Goal: Information Seeking & Learning: Learn about a topic

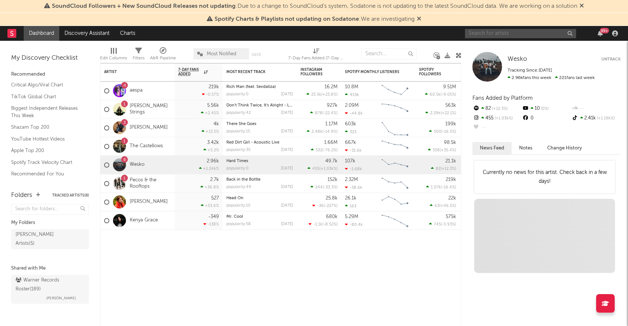
click at [500, 32] on input "text" at bounding box center [520, 33] width 111 height 9
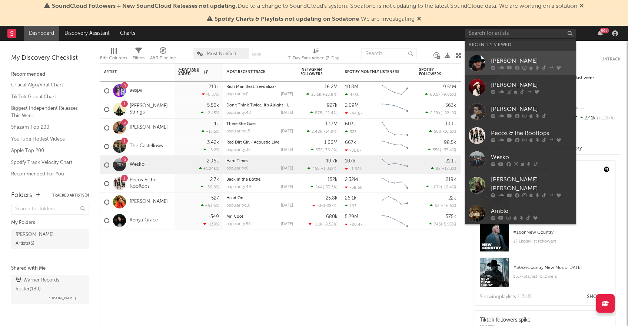
click at [507, 62] on div "[PERSON_NAME]" at bounding box center [532, 60] width 82 height 9
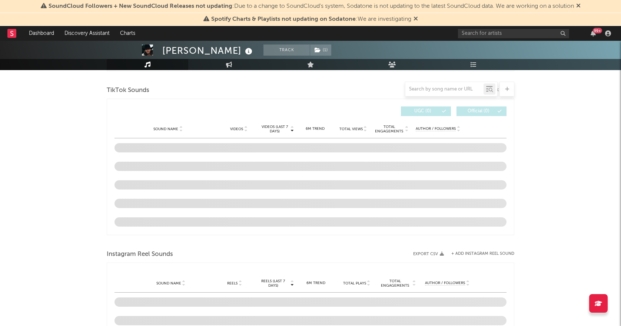
select select "6m"
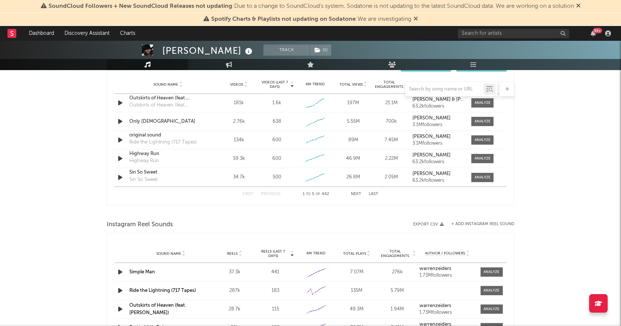
scroll to position [519, 0]
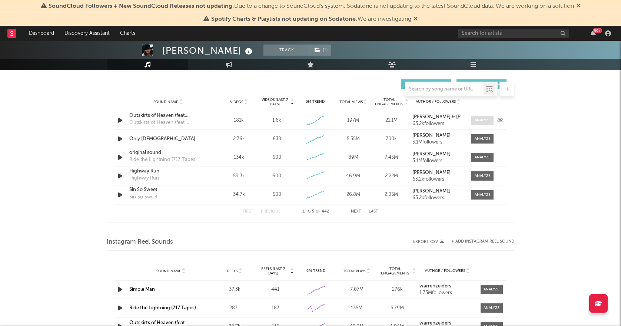
click at [488, 122] on div at bounding box center [483, 120] width 16 height 6
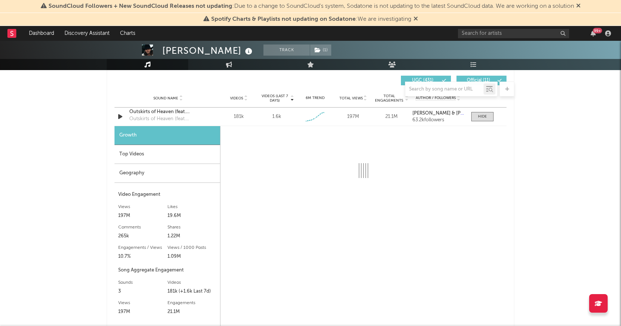
scroll to position [522, 0]
click at [478, 118] on div at bounding box center [482, 117] width 9 height 6
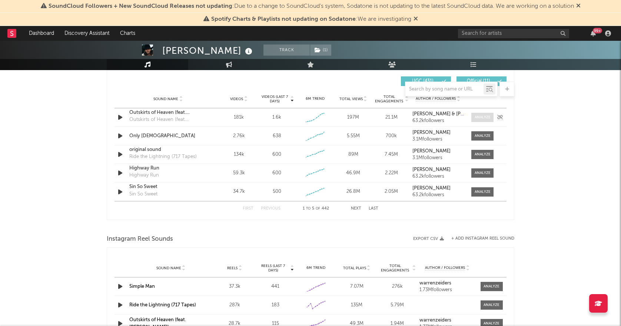
click at [479, 116] on div at bounding box center [483, 117] width 16 height 6
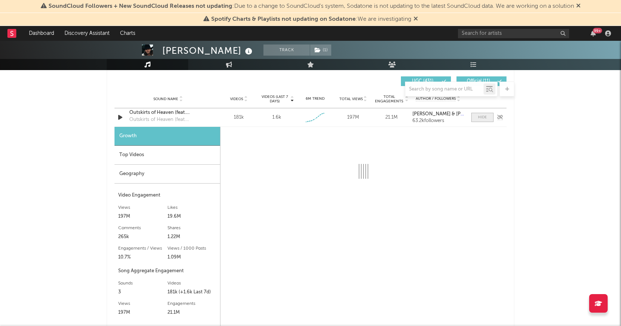
select select "6m"
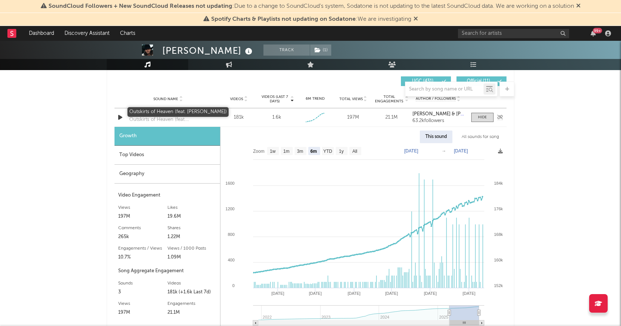
click at [177, 114] on div "Outskirts of Heaven (feat. [PERSON_NAME])" at bounding box center [167, 112] width 77 height 7
click at [483, 270] on rect at bounding box center [482, 256] width 1 height 64
click at [146, 111] on div "Outskirts of Heaven (feat. [PERSON_NAME])" at bounding box center [167, 112] width 77 height 7
click at [137, 159] on div "Top Videos" at bounding box center [167, 155] width 106 height 19
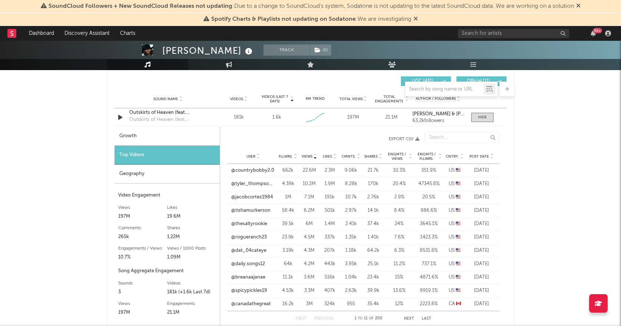
click at [491, 153] on icon at bounding box center [492, 154] width 4 height 3
click at [251, 170] on link "@bumnchicao" at bounding box center [247, 170] width 32 height 7
